Goal: Navigation & Orientation: Find specific page/section

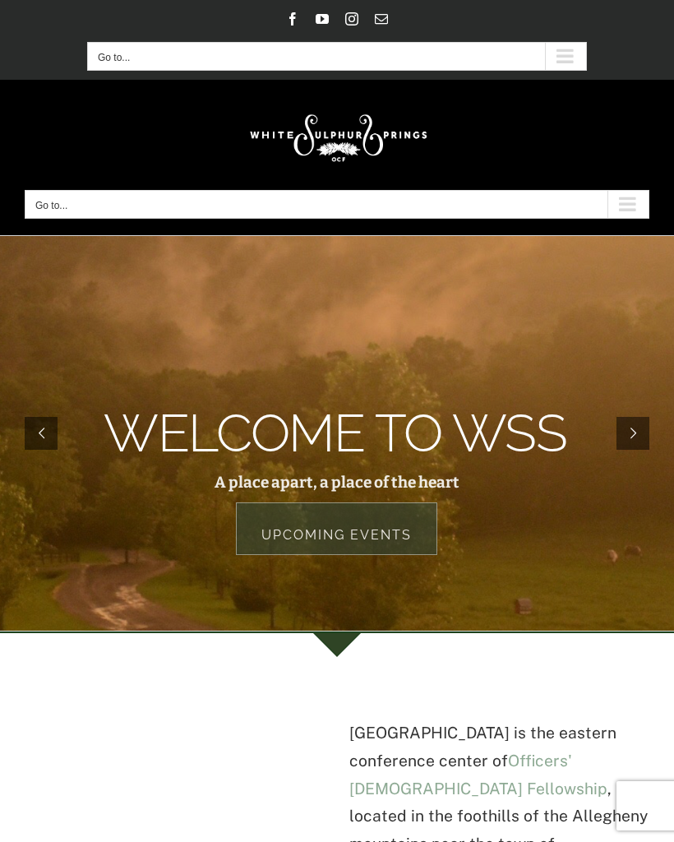
click at [568, 54] on div "Secondary Mobile Menu" at bounding box center [565, 56] width 41 height 27
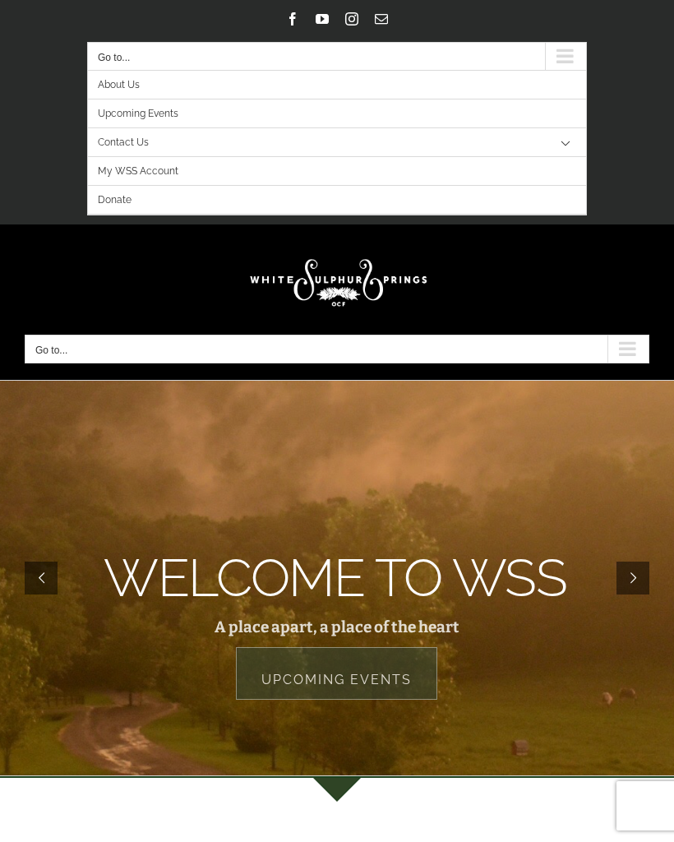
click at [631, 349] on div "Main Menu Mobile" at bounding box center [627, 348] width 41 height 27
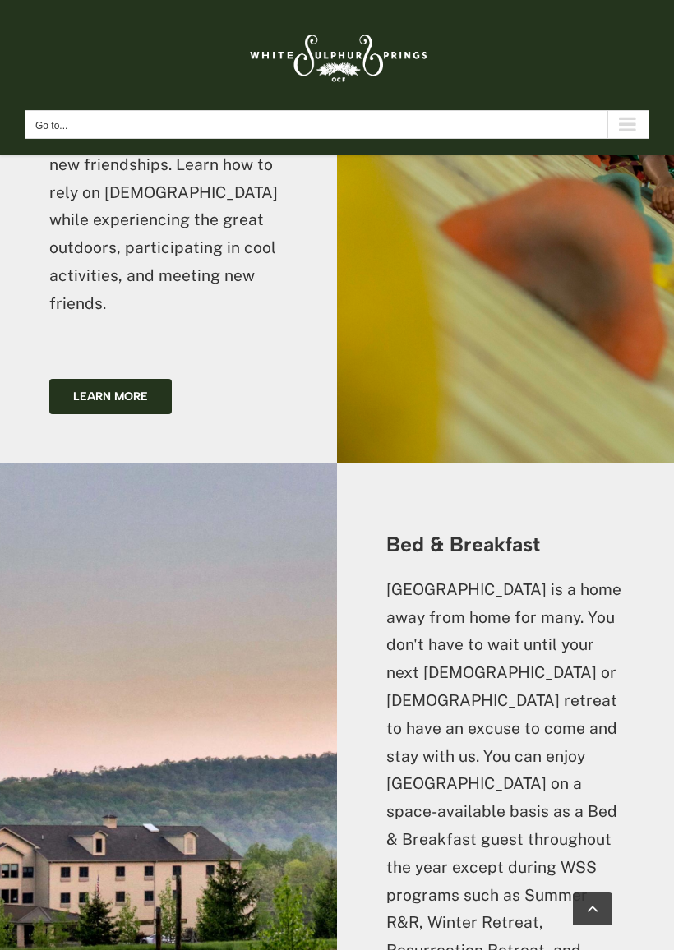
scroll to position [3489, 0]
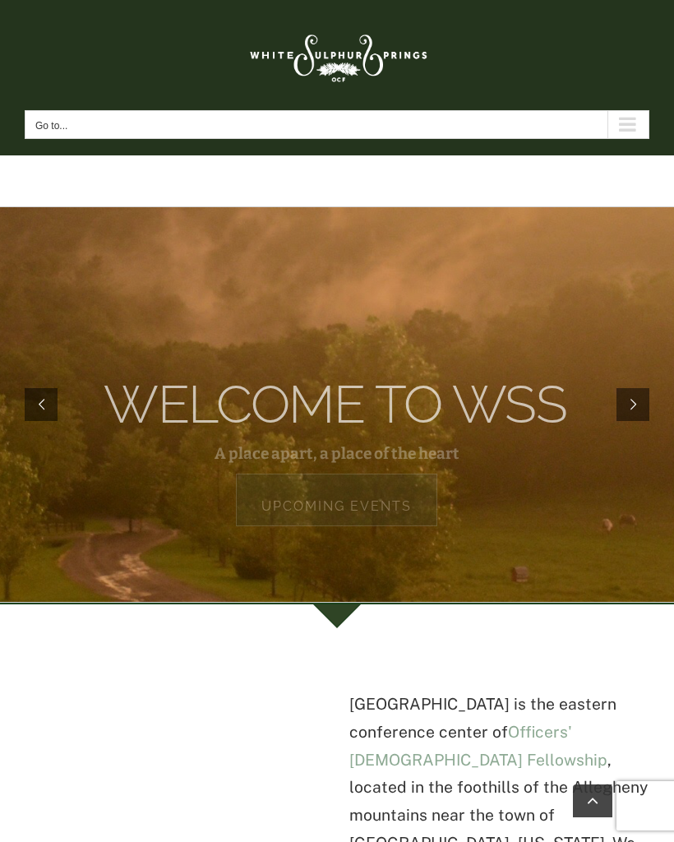
scroll to position [3535, 0]
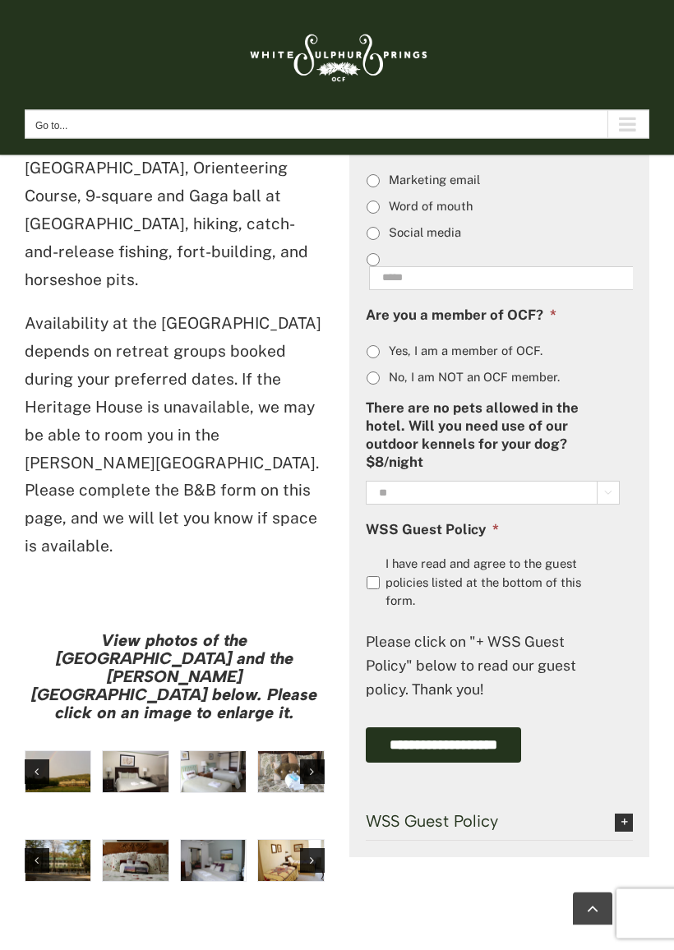
scroll to position [1381, 0]
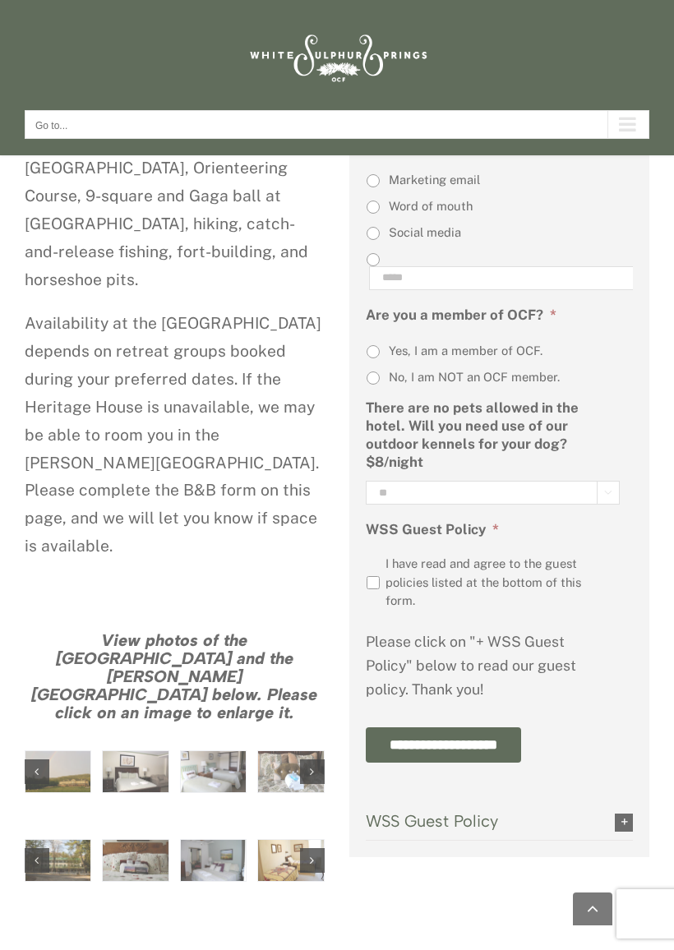
click at [145, 636] on div at bounding box center [337, 475] width 674 height 950
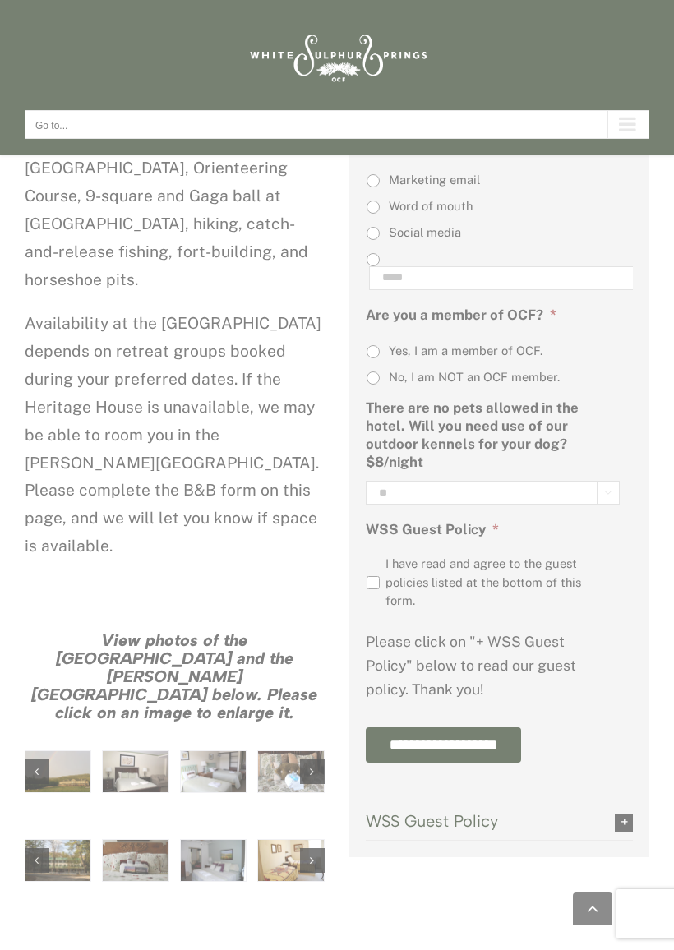
click at [225, 630] on div at bounding box center [337, 475] width 674 height 950
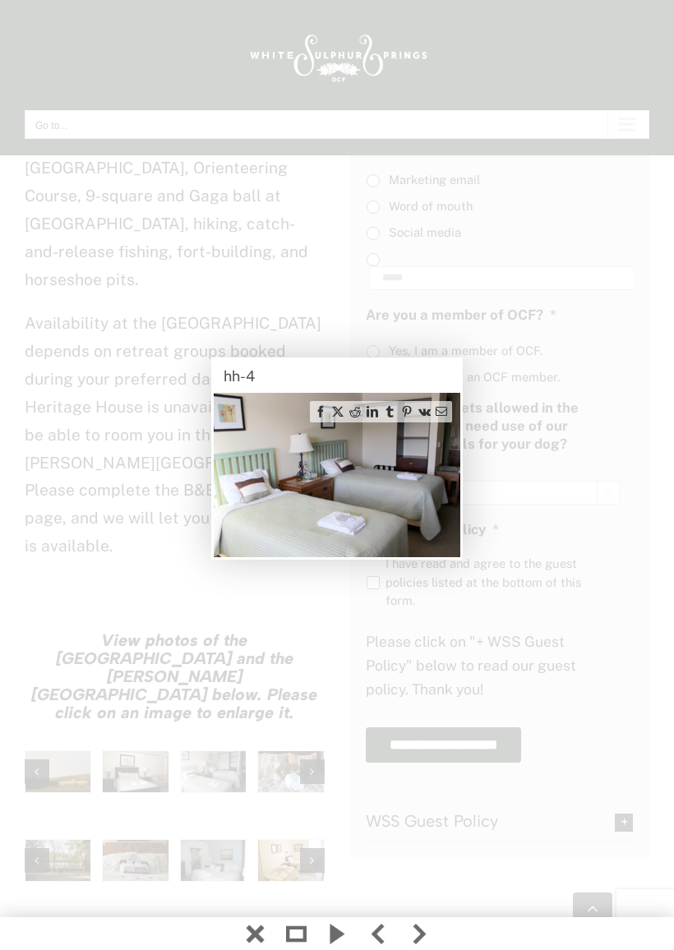
click at [298, 630] on div at bounding box center [337, 475] width 674 height 950
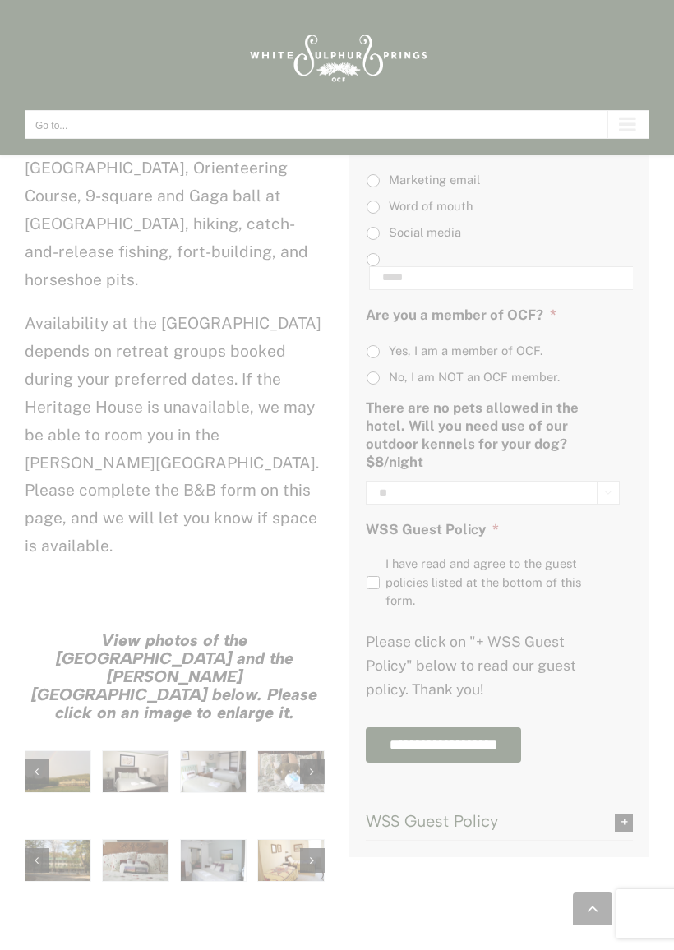
click at [179, 787] on div at bounding box center [337, 475] width 674 height 950
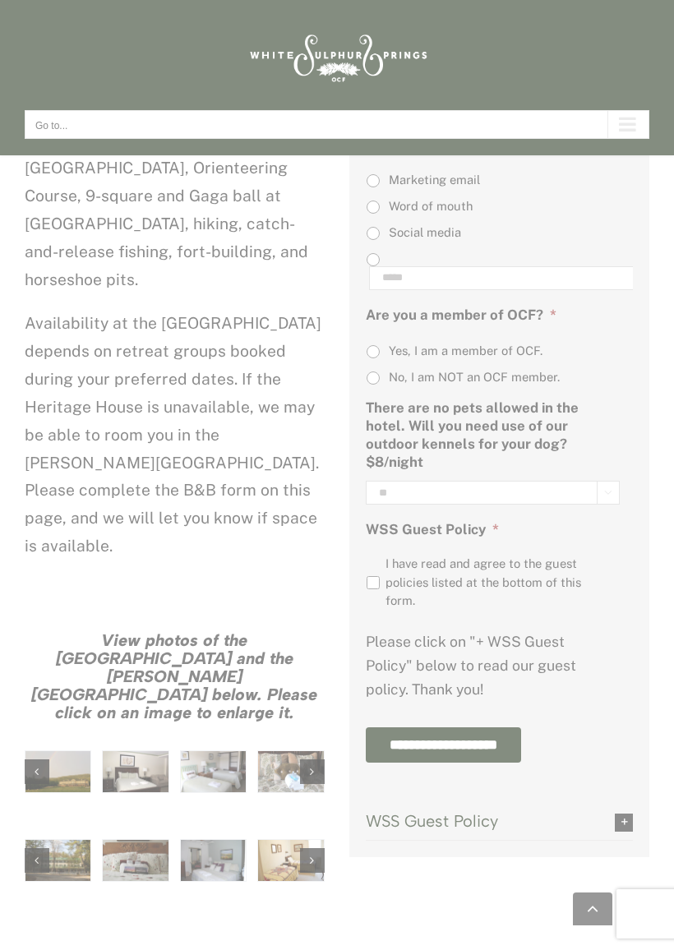
click at [108, 802] on div at bounding box center [337, 475] width 674 height 950
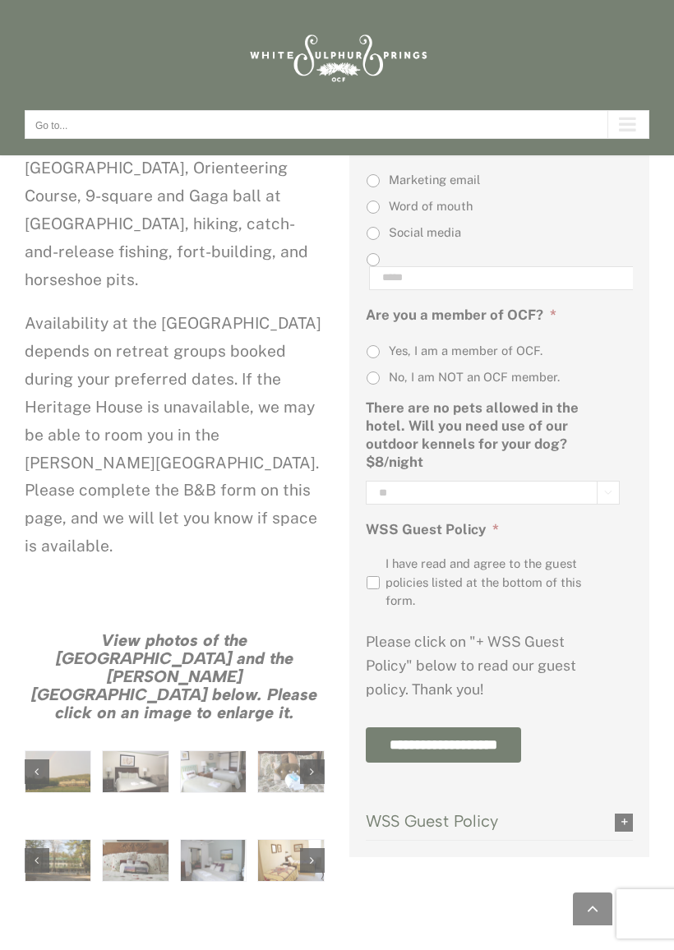
click at [147, 806] on div at bounding box center [337, 475] width 674 height 950
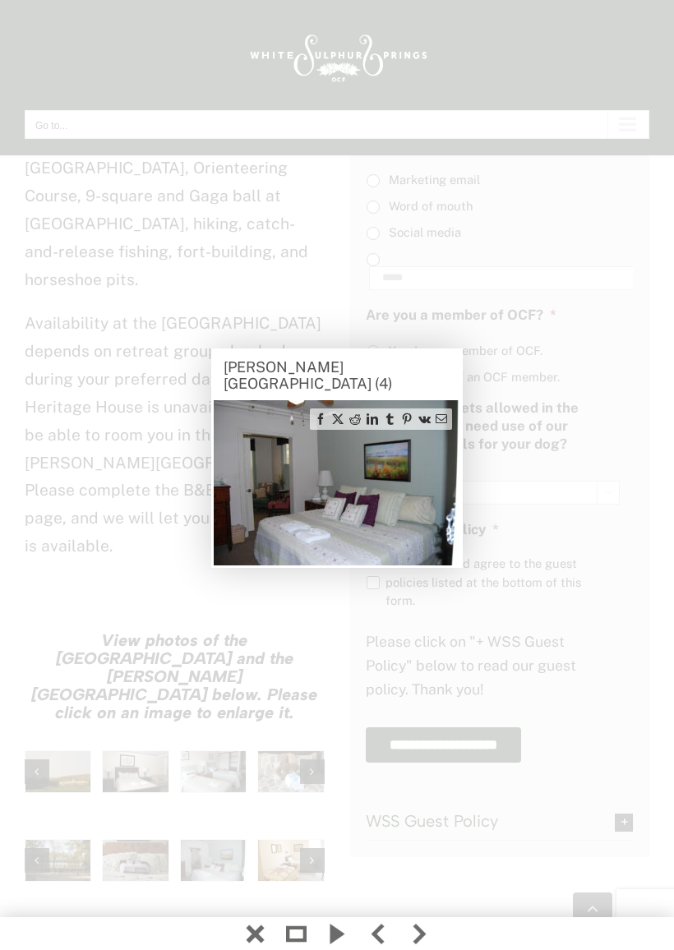
click at [192, 797] on div at bounding box center [337, 475] width 674 height 950
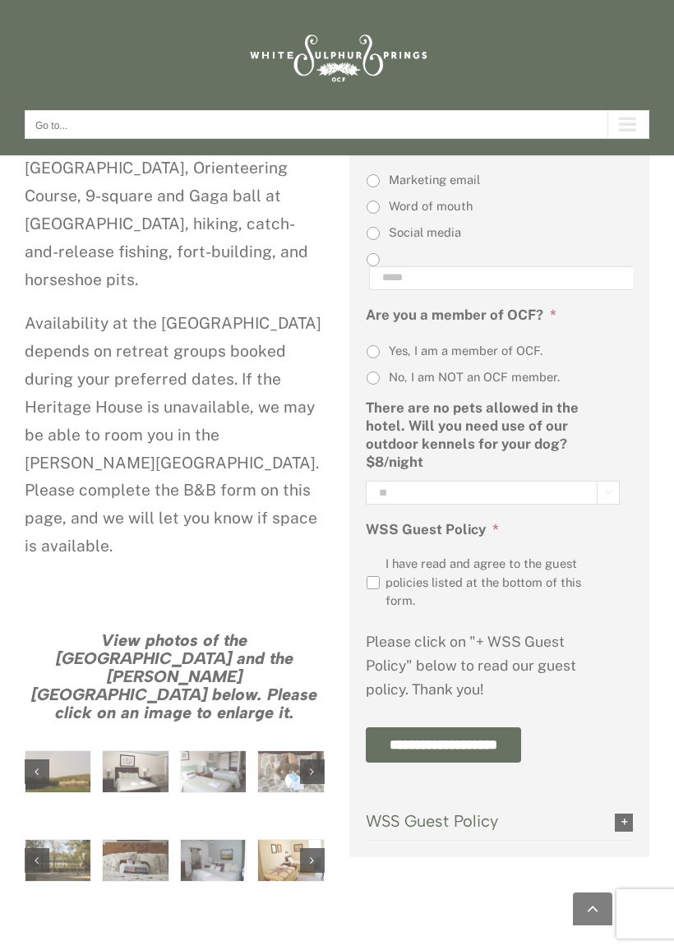
click at [249, 796] on div at bounding box center [337, 475] width 674 height 950
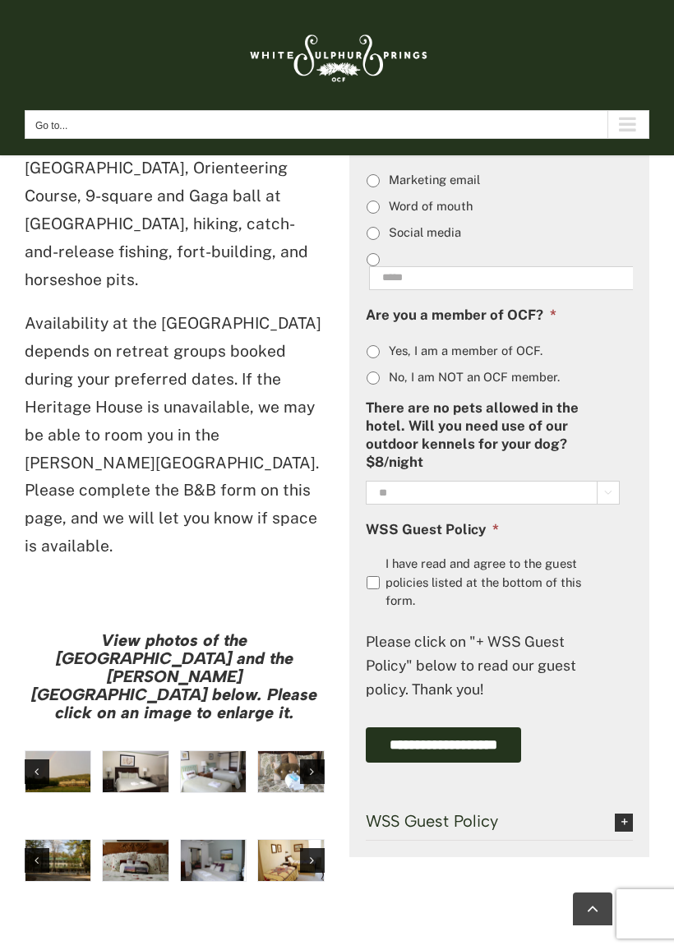
click at [313, 841] on icon "Next slide" at bounding box center [312, 861] width 4 height 12
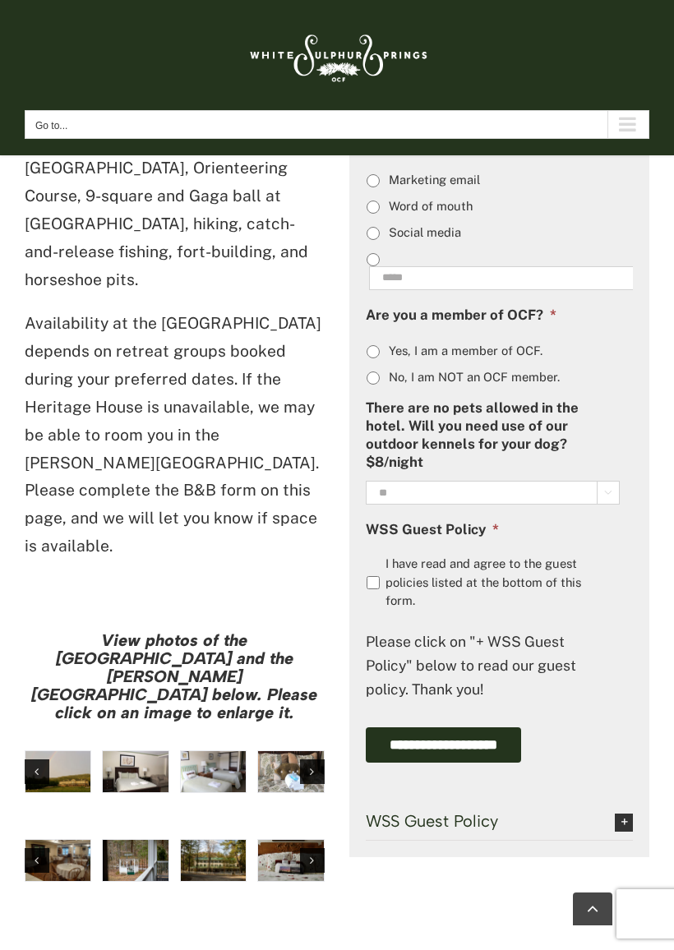
click at [230, 840] on img "Harrison House Exterior" at bounding box center [214, 860] width 66 height 41
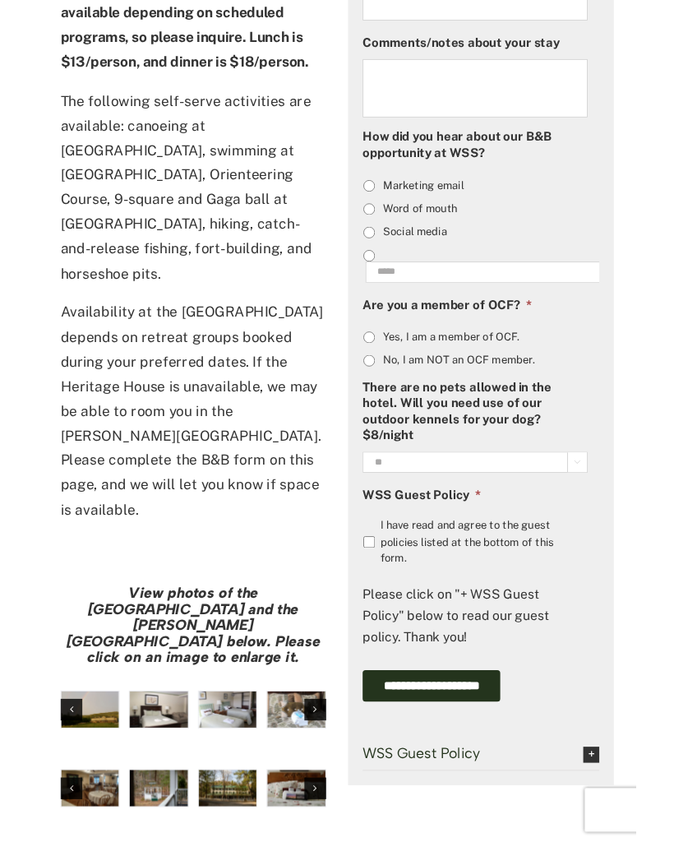
scroll to position [1427, 0]
